Goal: Information Seeking & Learning: Learn about a topic

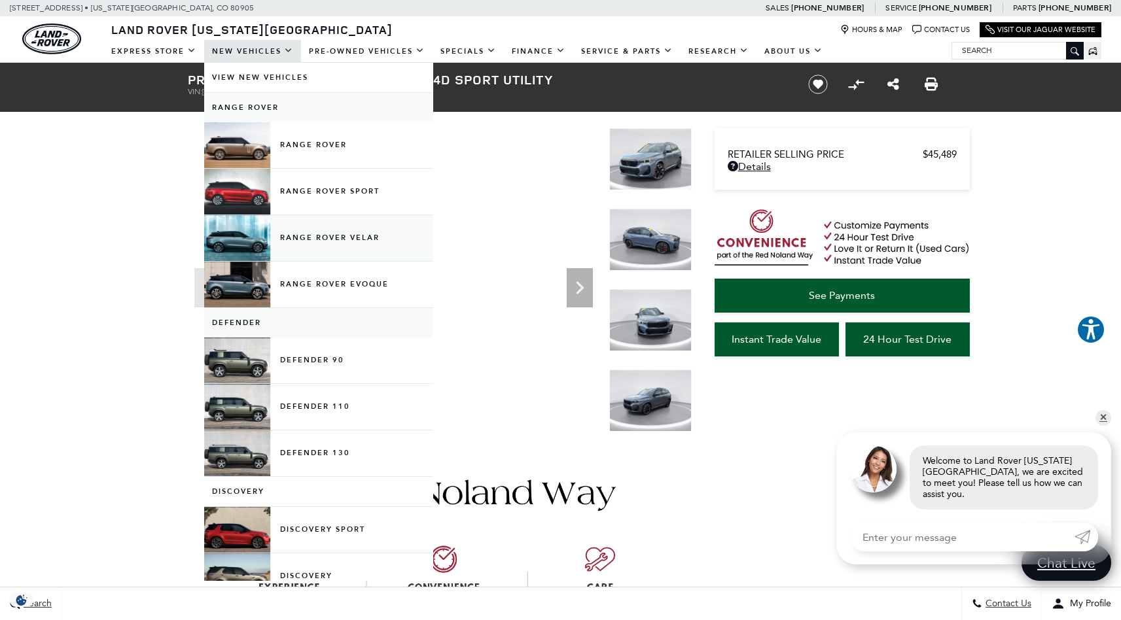
click at [312, 240] on link "Range Rover Velar" at bounding box center [318, 238] width 229 height 46
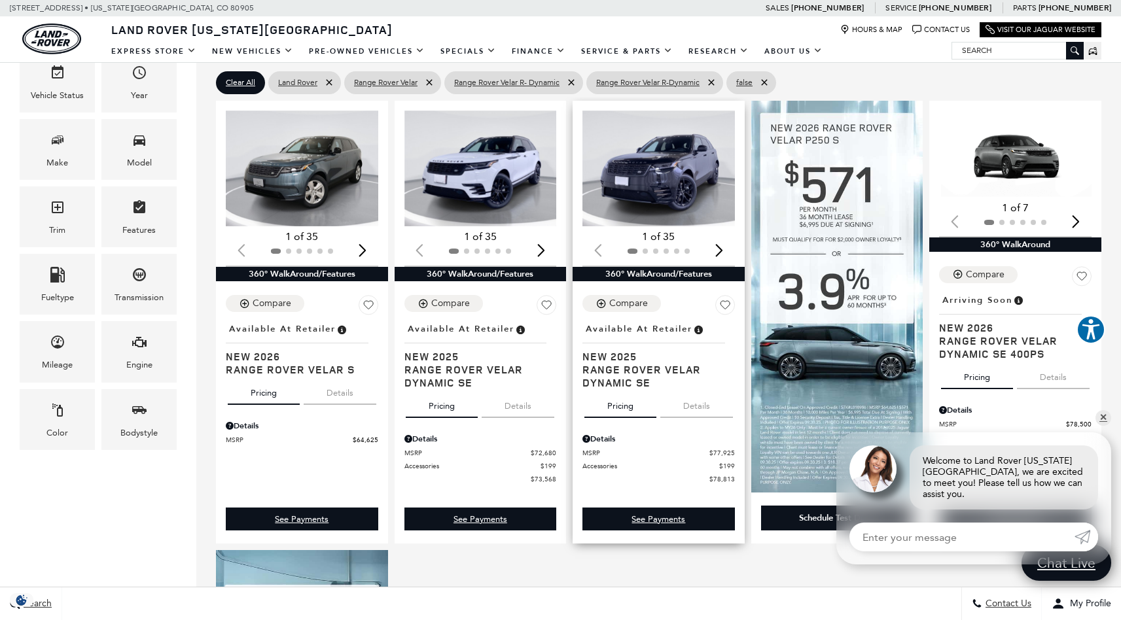
scroll to position [251, 0]
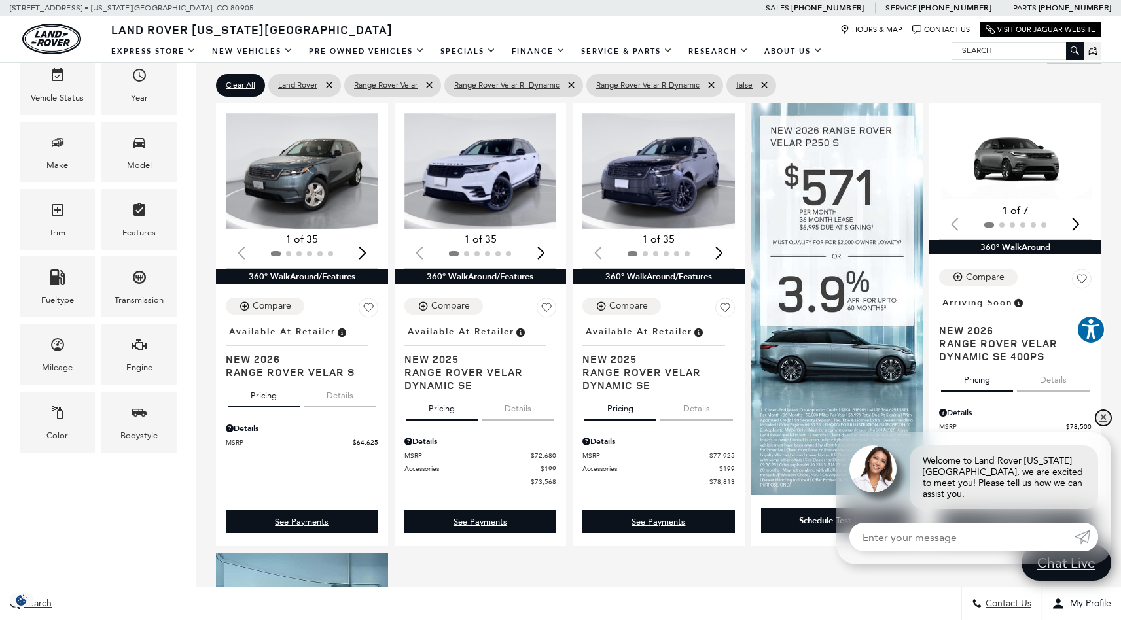
click at [1104, 424] on link "✕" at bounding box center [1104, 418] width 16 height 16
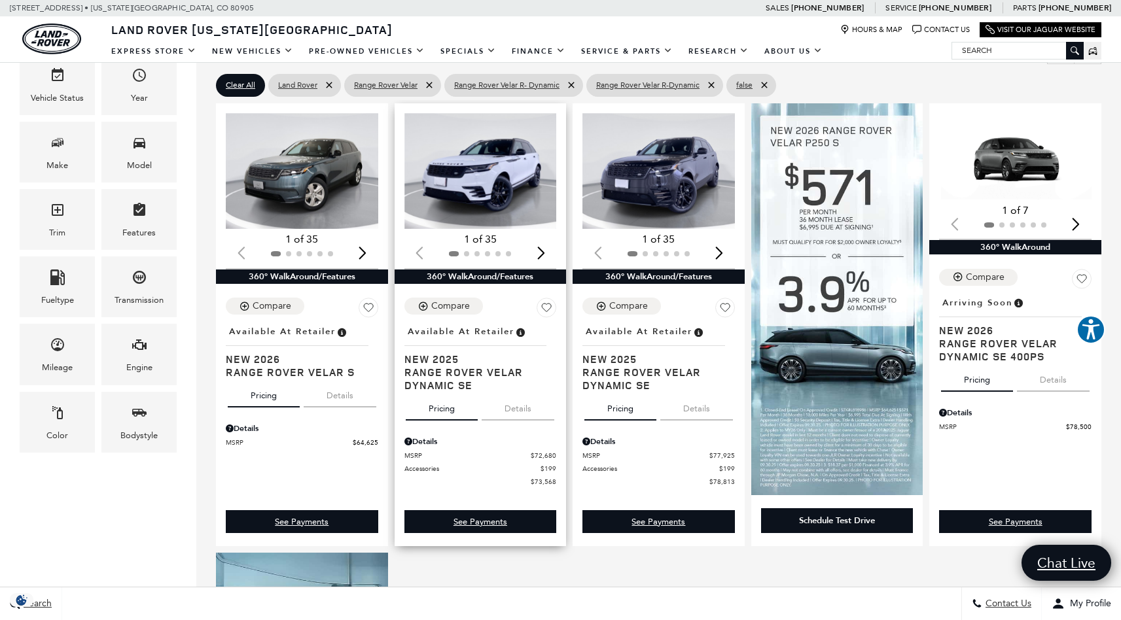
click at [546, 250] on div "Next slide" at bounding box center [541, 253] width 18 height 29
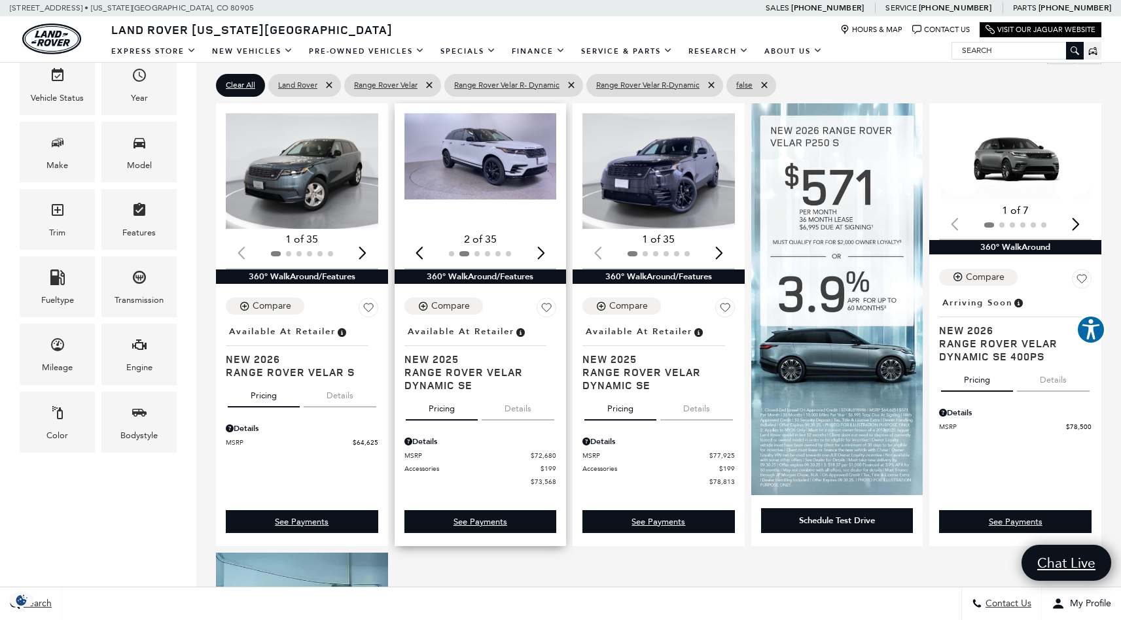
click at [546, 250] on div "Next slide" at bounding box center [541, 253] width 18 height 29
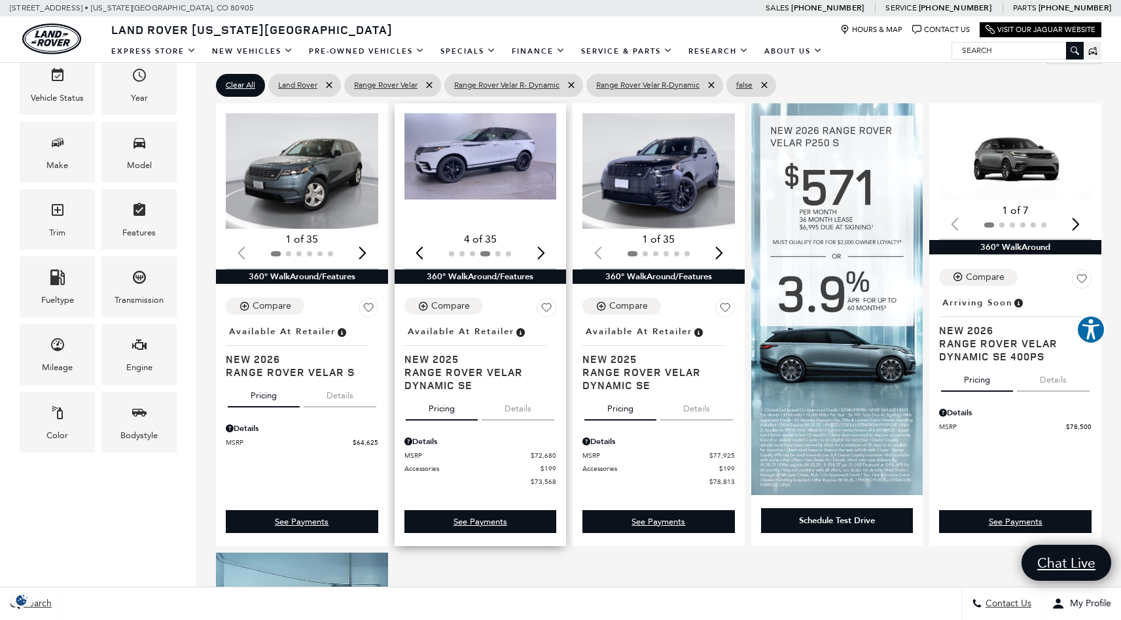
click at [546, 250] on div "Next slide" at bounding box center [541, 253] width 18 height 29
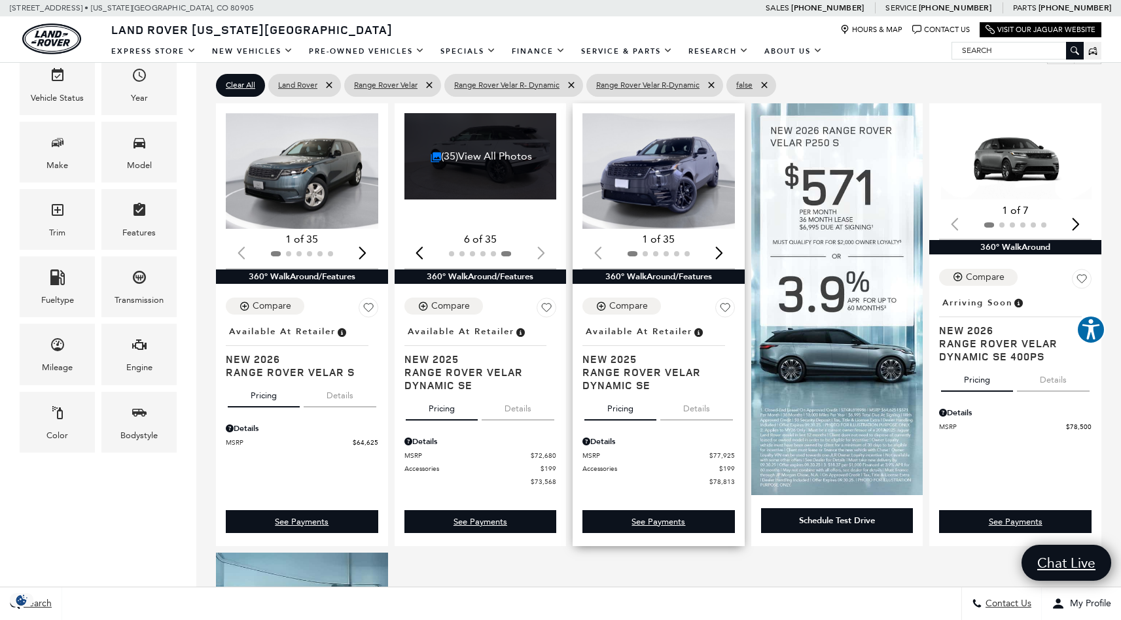
click at [643, 349] on link "Location : Available at Retailer New 2025 Range Rover Velar Dynamic SE" at bounding box center [658, 357] width 152 height 69
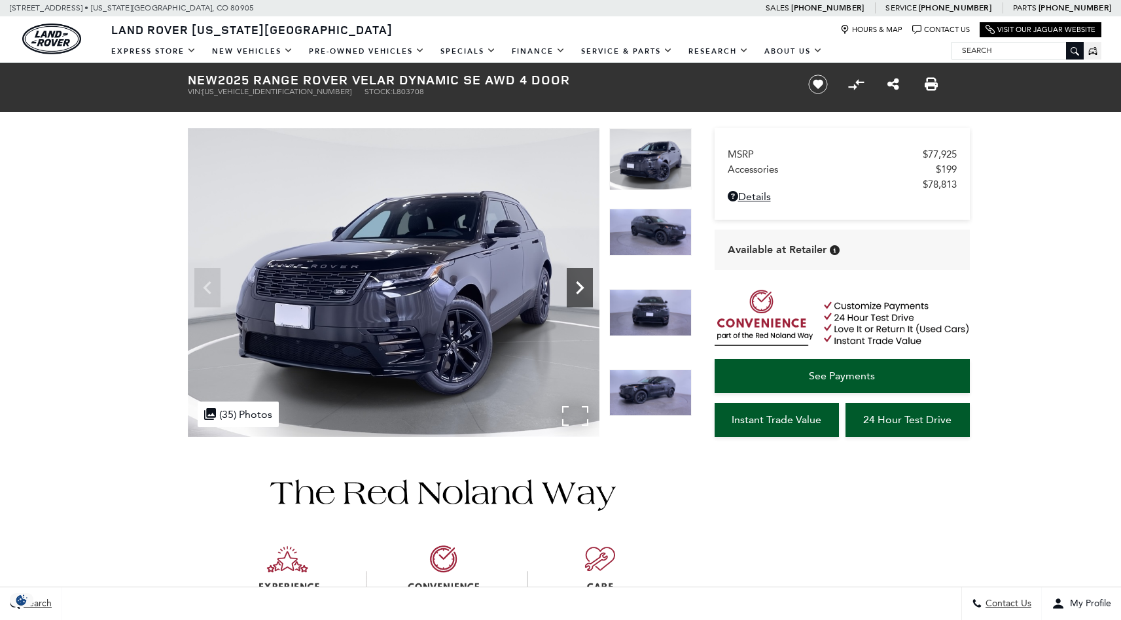
click at [576, 281] on icon "Next" at bounding box center [580, 288] width 26 height 26
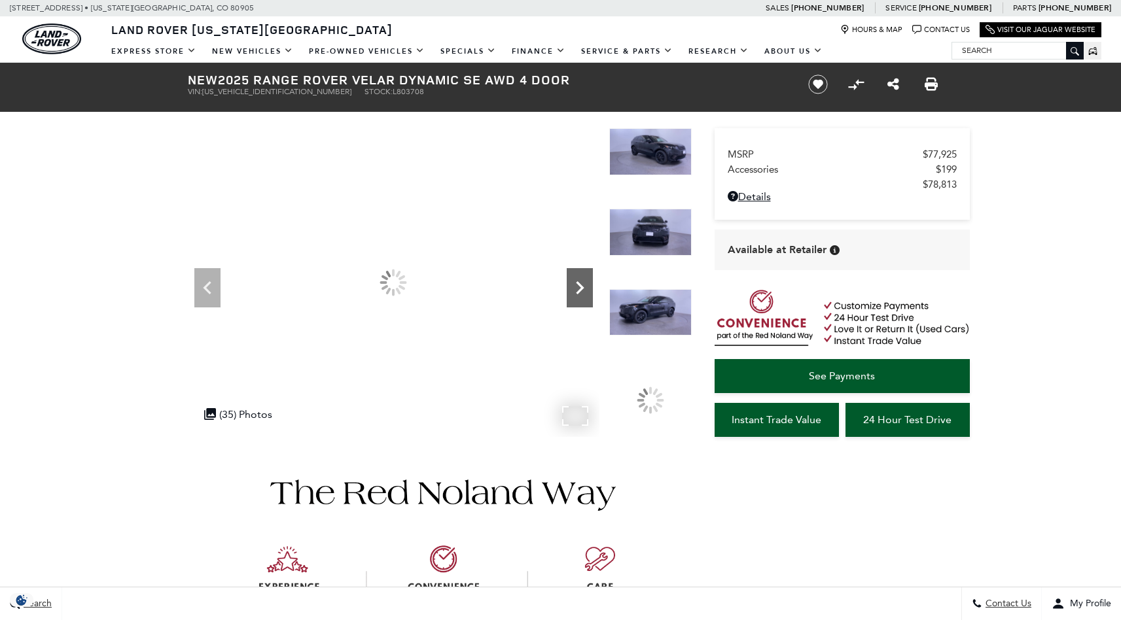
click at [576, 281] on icon "Next" at bounding box center [580, 288] width 26 height 26
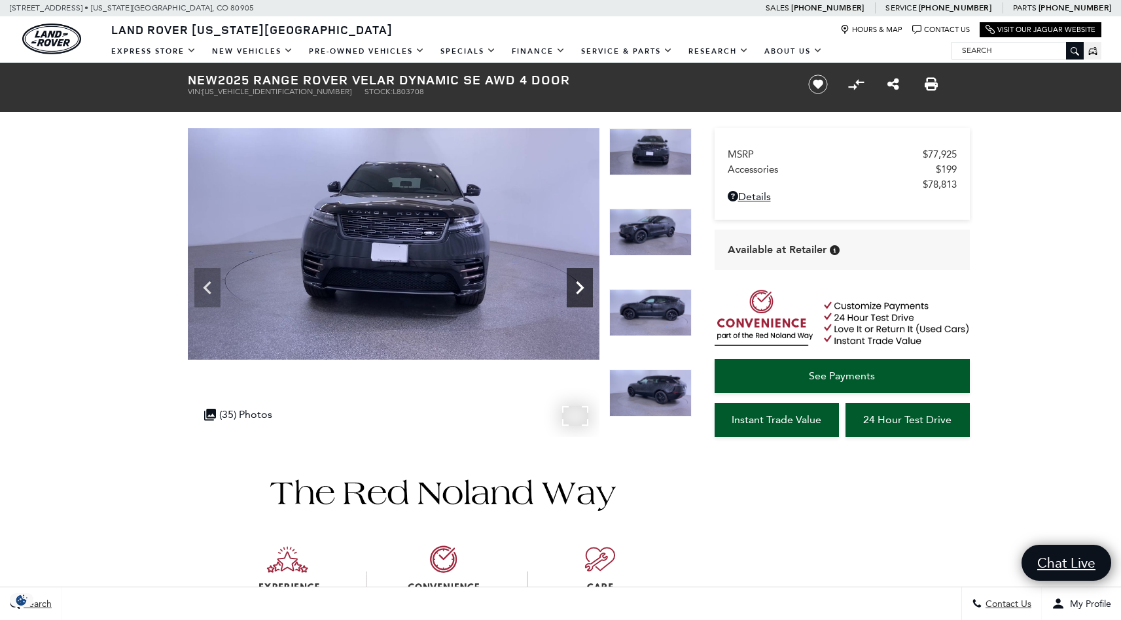
click at [576, 281] on icon "Next" at bounding box center [580, 288] width 26 height 26
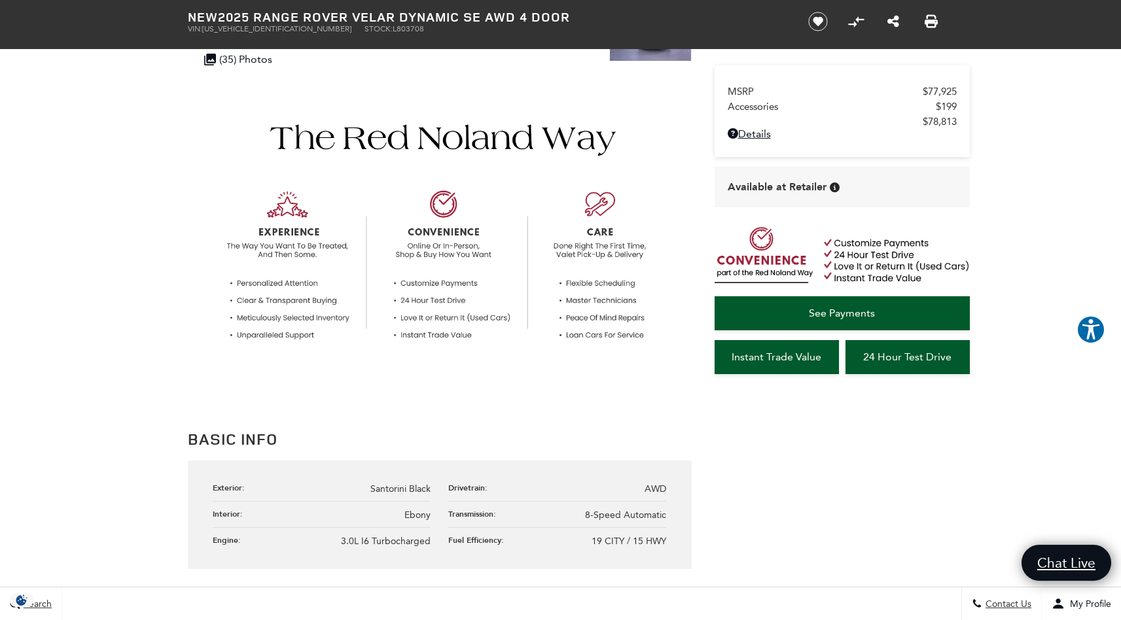
scroll to position [382, 0]
